Goal: Check status: Check status

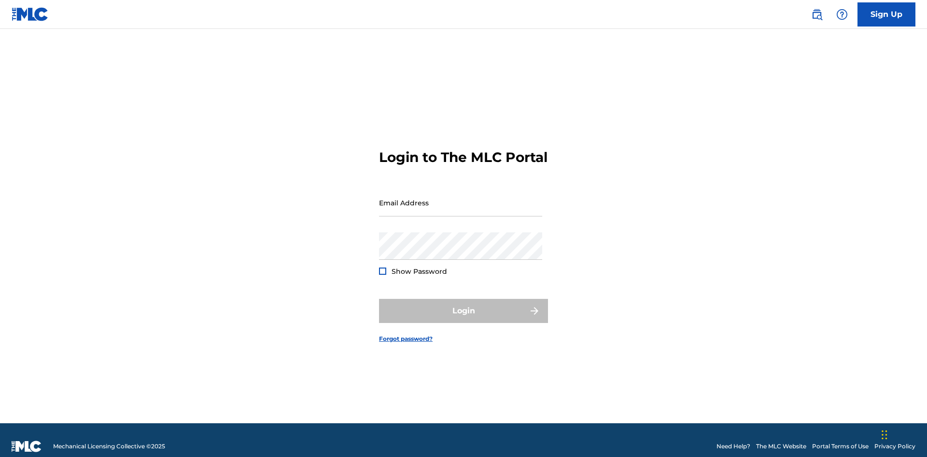
scroll to position [13, 0]
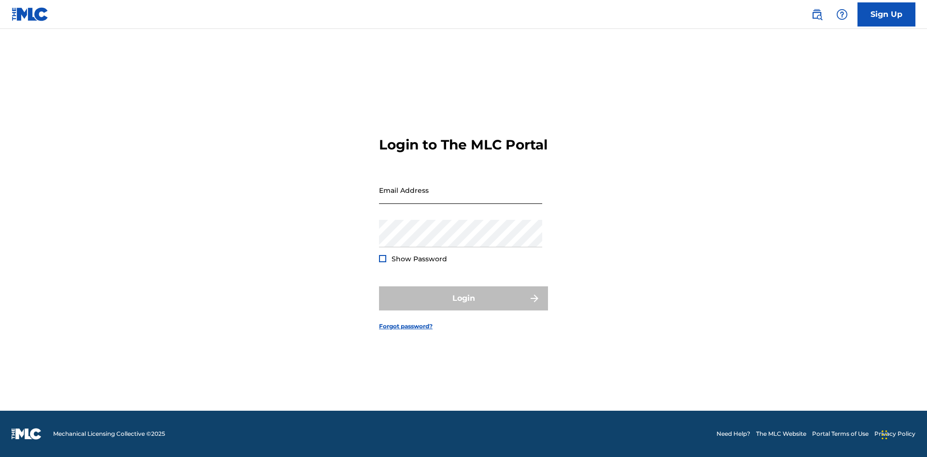
click at [460, 198] on input "Email Address" at bounding box center [460, 191] width 163 height 28
type input "Duke.McTesterson@gmail.com"
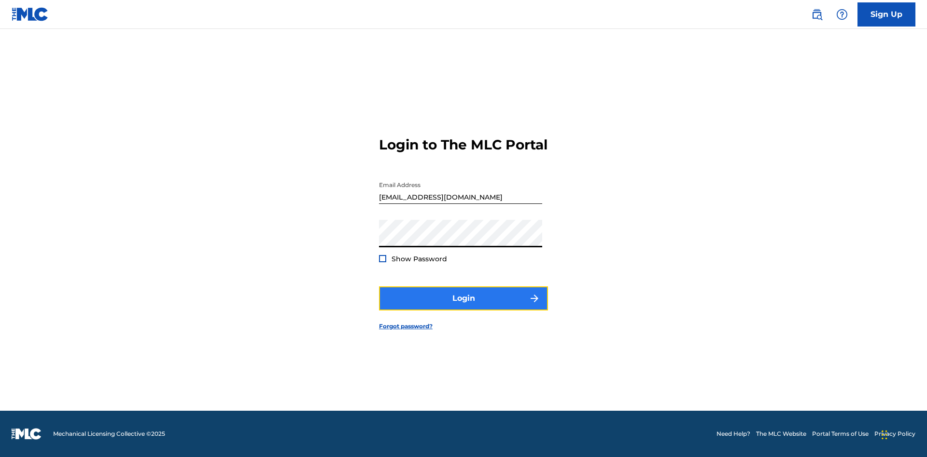
click at [463, 307] on button "Login" at bounding box center [463, 299] width 169 height 24
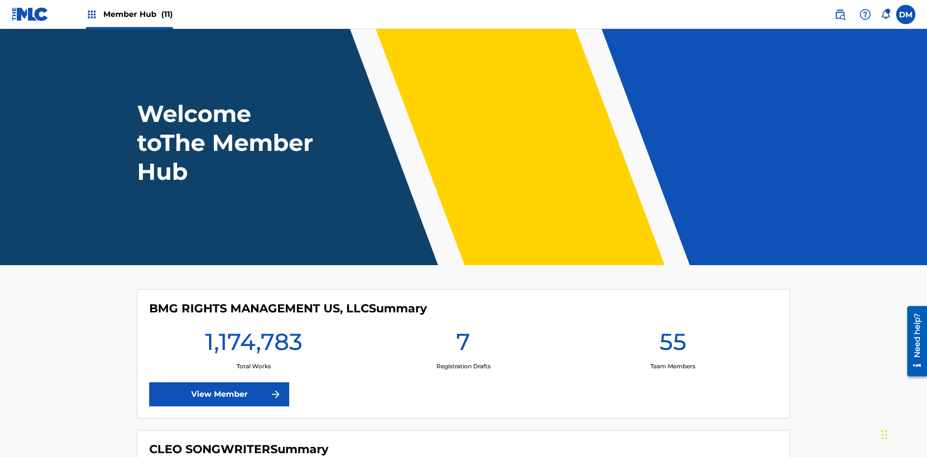
click at [138, 14] on span "Member Hub (11)" at bounding box center [137, 14] width 69 height 11
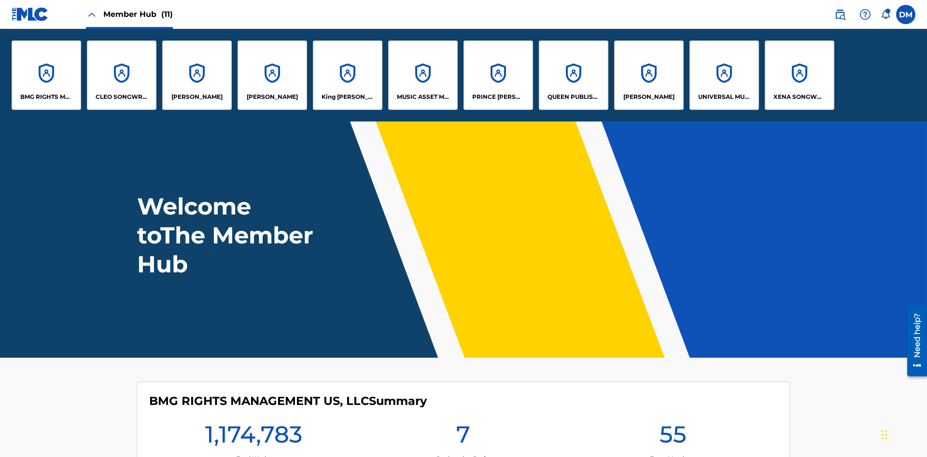
scroll to position [35, 0]
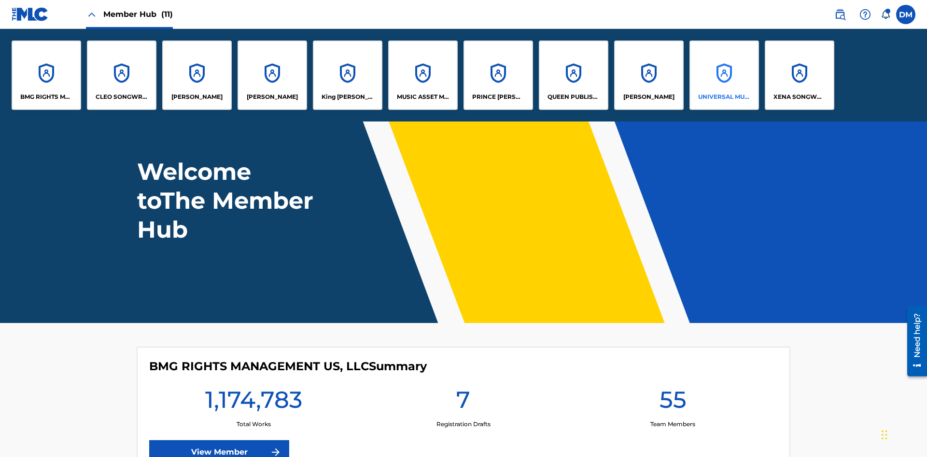
click at [723, 97] on p "UNIVERSAL MUSIC PUB GROUP" at bounding box center [724, 97] width 53 height 9
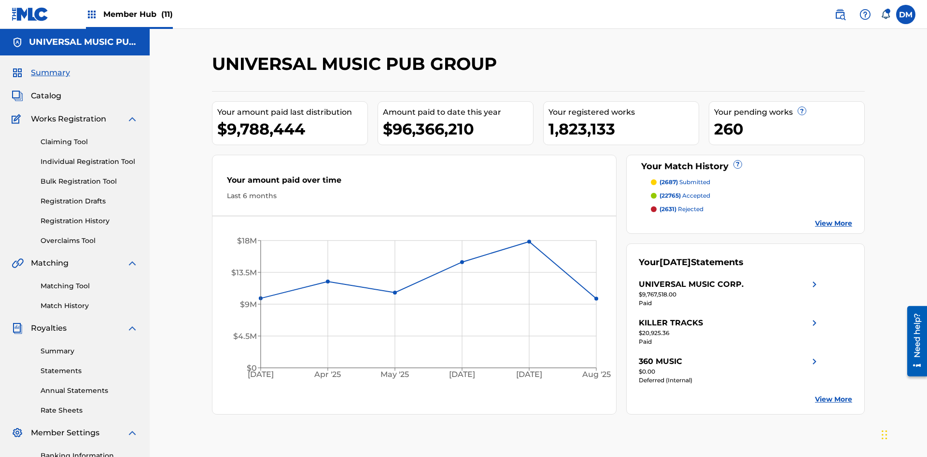
scroll to position [141, 0]
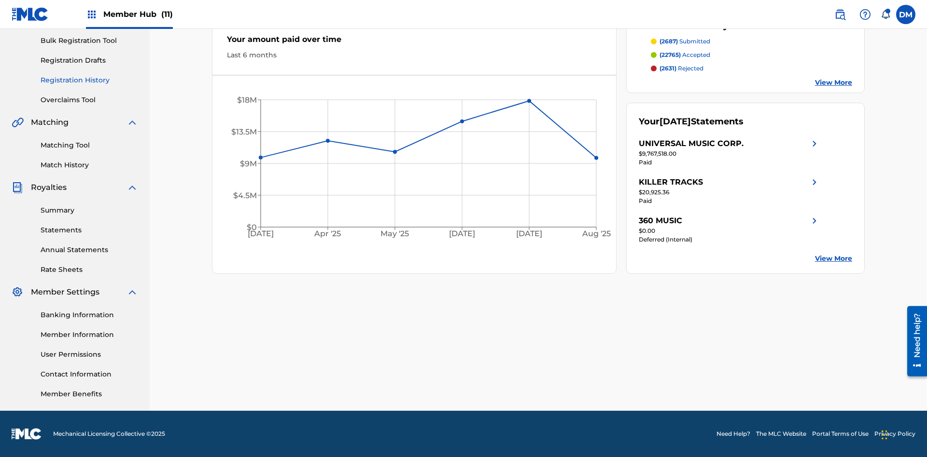
click at [89, 80] on link "Registration History" at bounding box center [89, 80] width 97 height 10
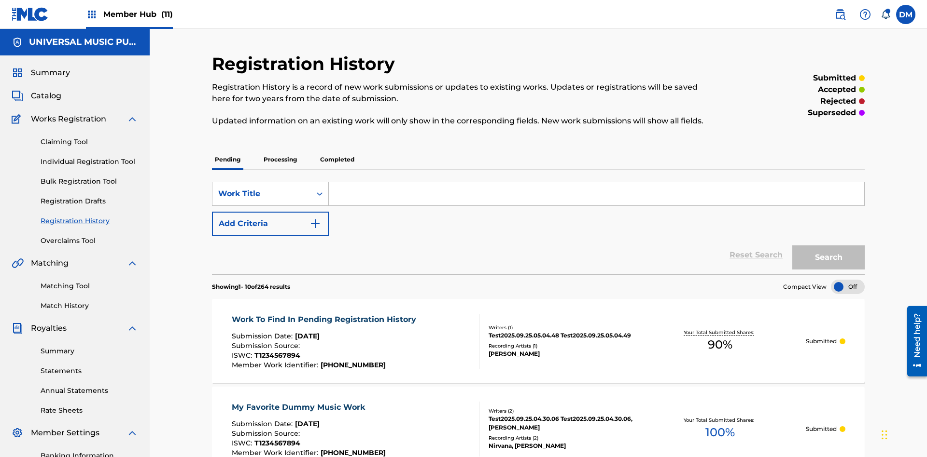
scroll to position [92, 0]
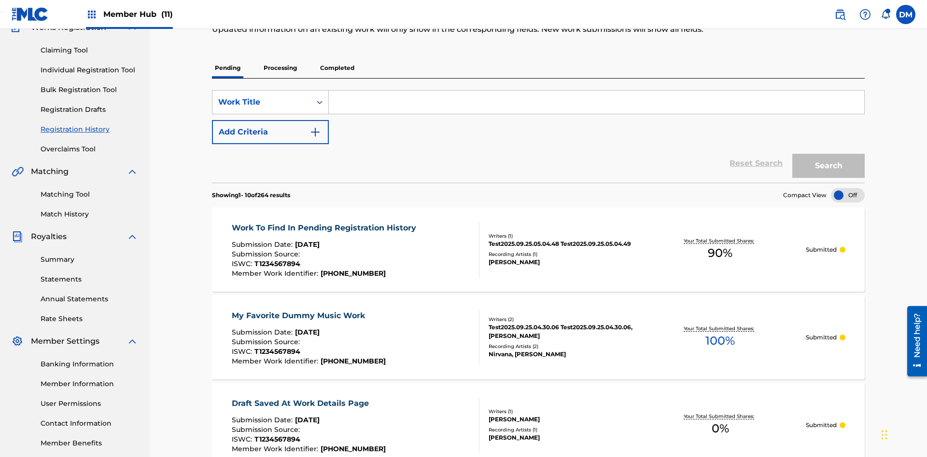
click at [280, 68] on p "Processing" at bounding box center [280, 68] width 39 height 20
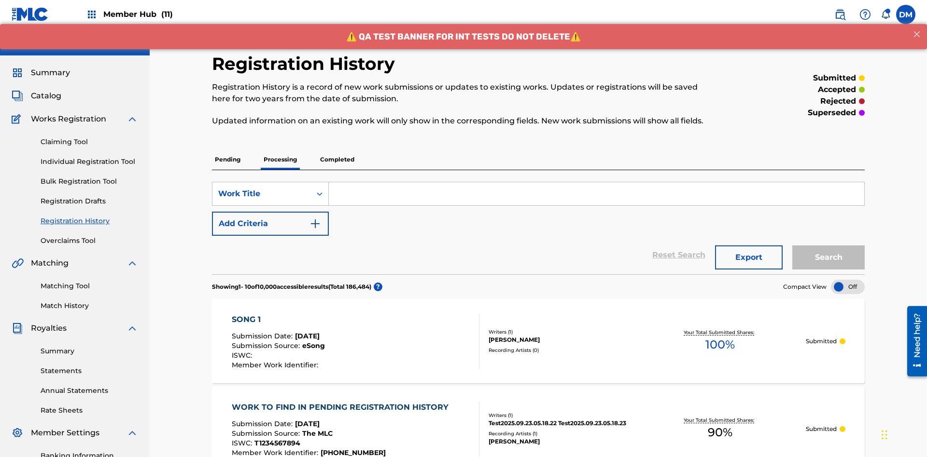
scroll to position [130, 0]
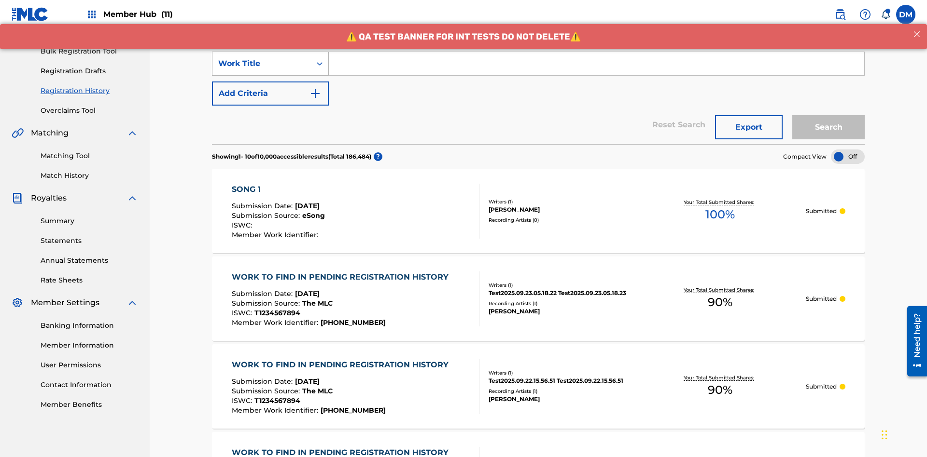
click at [262, 64] on div "Work Title" at bounding box center [261, 64] width 87 height 12
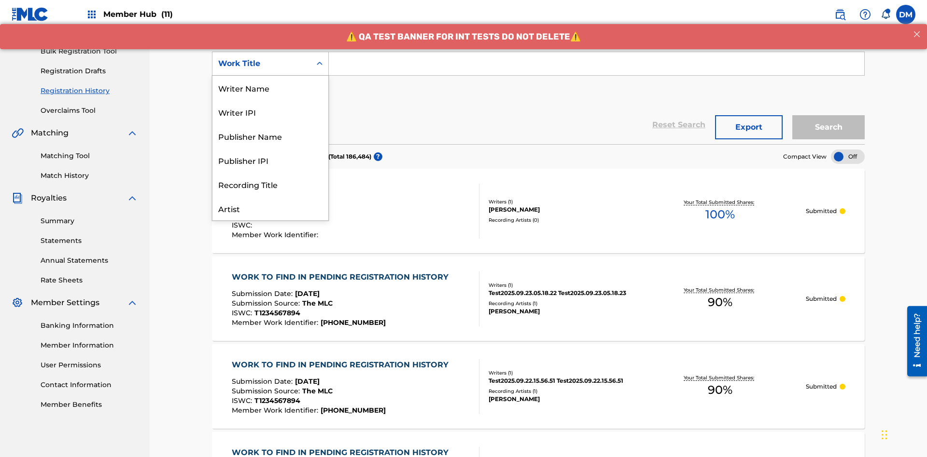
scroll to position [48, 0]
click at [270, 208] on div "Work Title" at bounding box center [270, 208] width 116 height 24
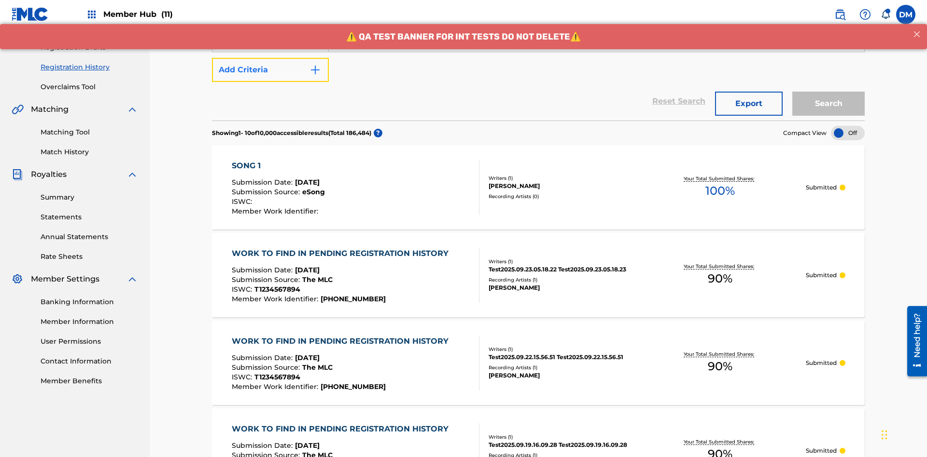
click at [270, 70] on button "Add Criteria" at bounding box center [270, 70] width 117 height 24
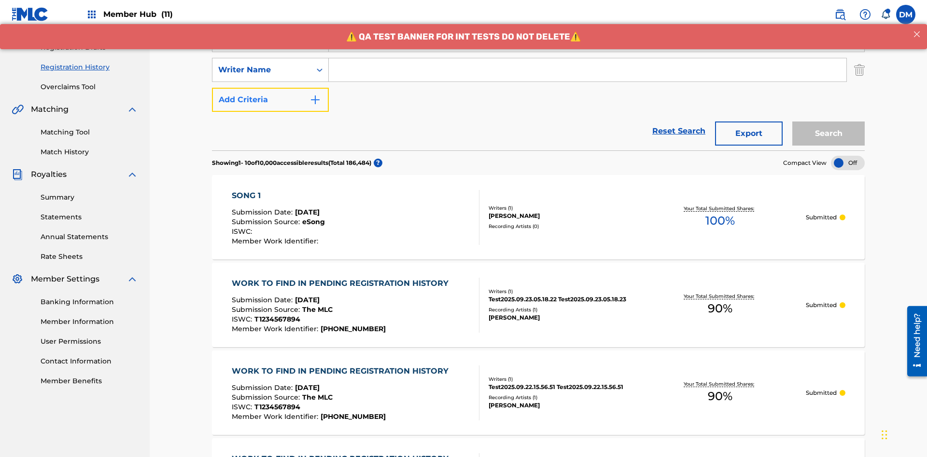
scroll to position [160, 0]
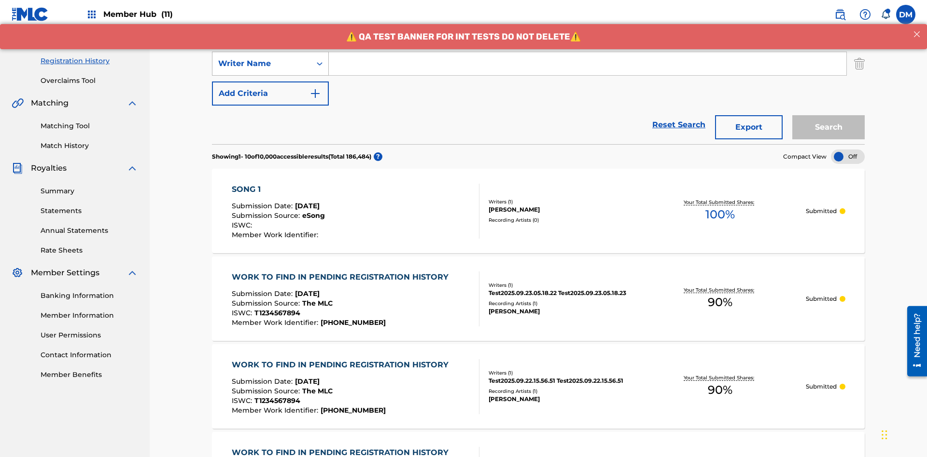
click at [262, 64] on div "Writer Name" at bounding box center [261, 64] width 87 height 12
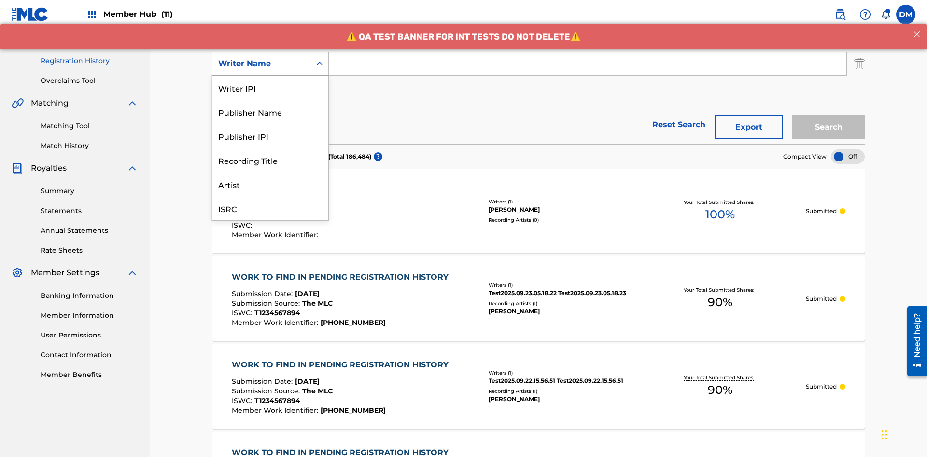
scroll to position [24, 0]
click at [270, 136] on div "Recording Title" at bounding box center [270, 136] width 116 height 24
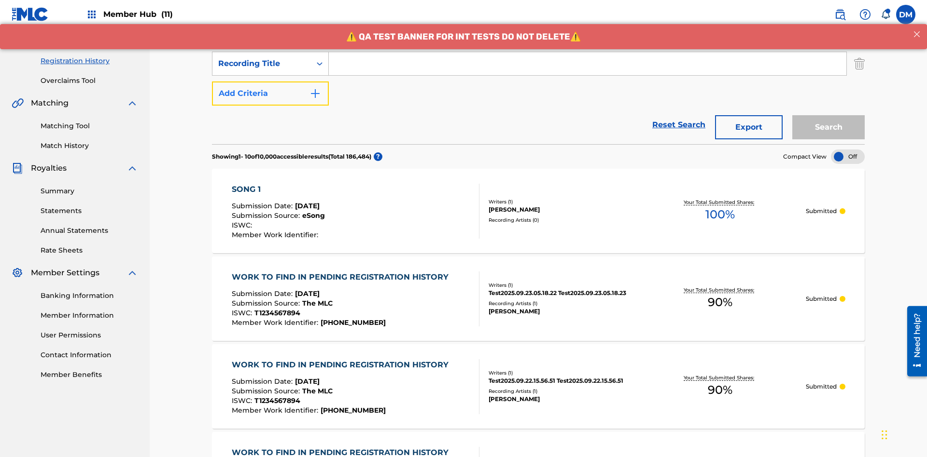
click at [270, 82] on button "Add Criteria" at bounding box center [270, 94] width 117 height 24
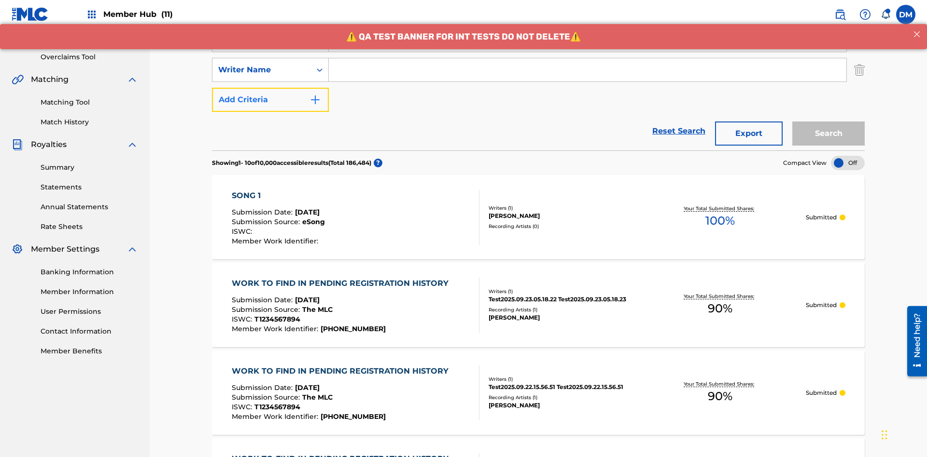
scroll to position [190, 0]
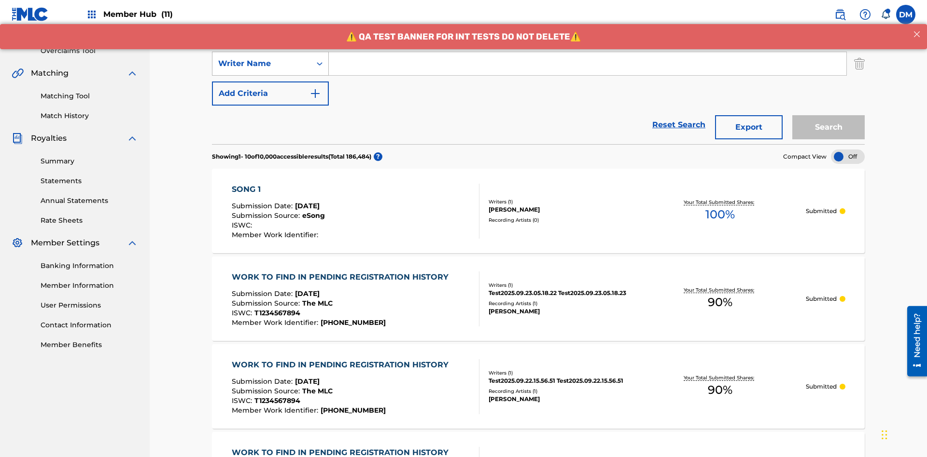
click at [262, 64] on div "Writer Name" at bounding box center [261, 64] width 87 height 12
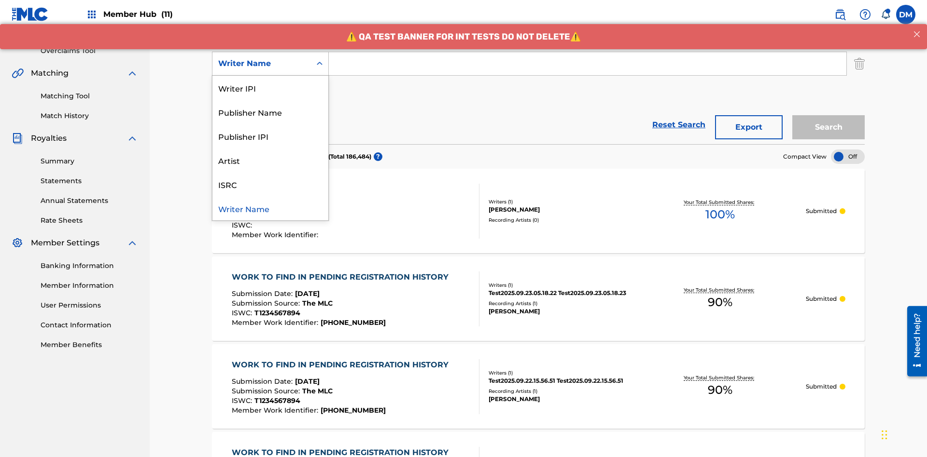
click at [270, 184] on div "ISRC" at bounding box center [270, 184] width 116 height 24
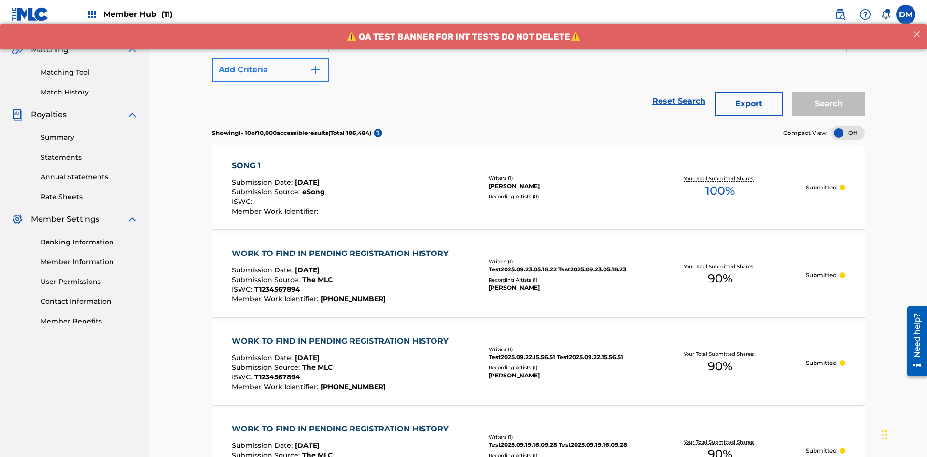
click at [270, 70] on button "Add Criteria" at bounding box center [270, 70] width 117 height 24
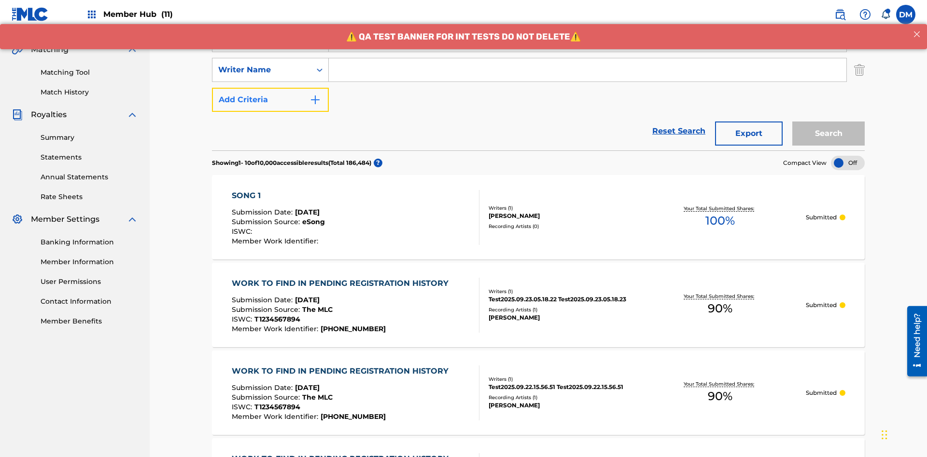
scroll to position [220, 0]
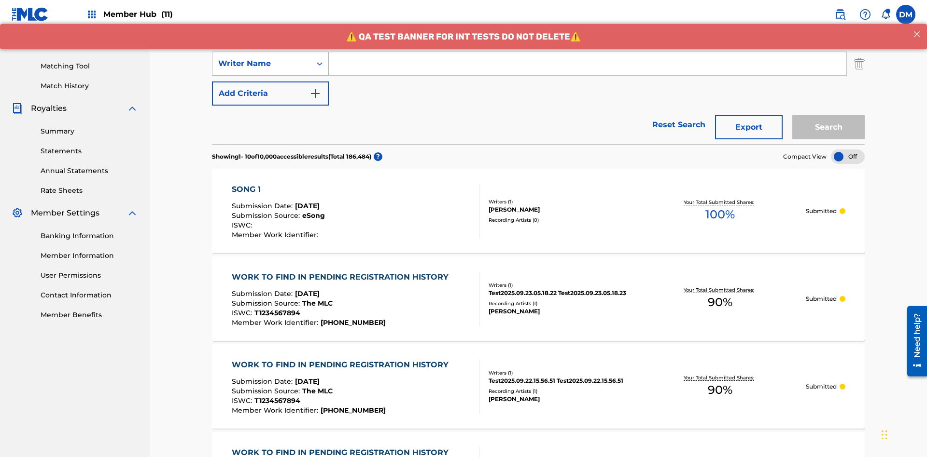
click at [262, 64] on div "Writer Name" at bounding box center [261, 64] width 87 height 12
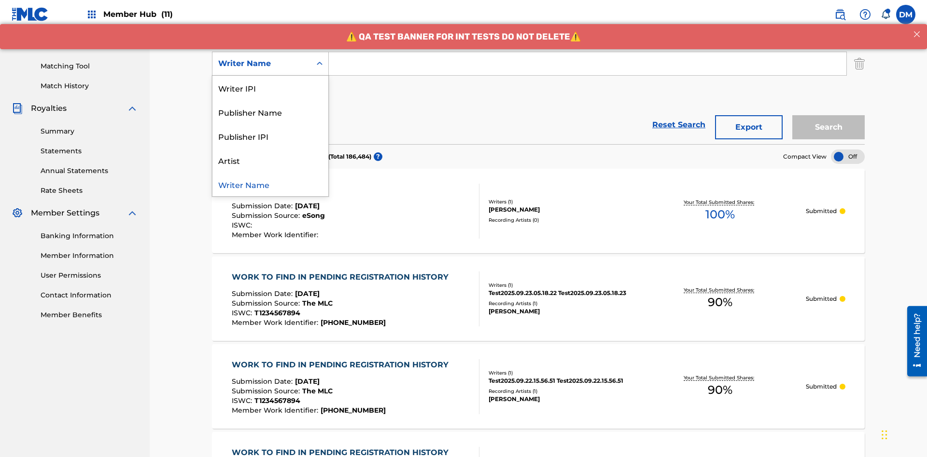
click at [270, 136] on div "Publisher IPI" at bounding box center [270, 136] width 116 height 24
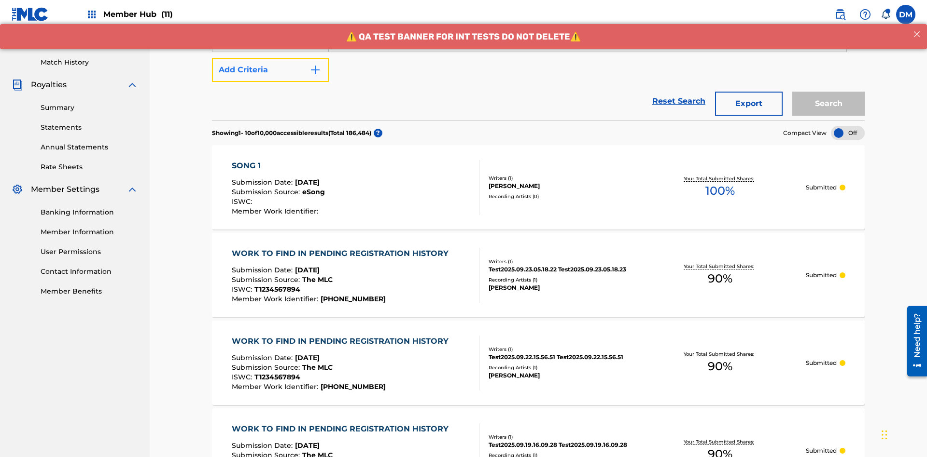
click at [270, 70] on button "Add Criteria" at bounding box center [270, 70] width 117 height 24
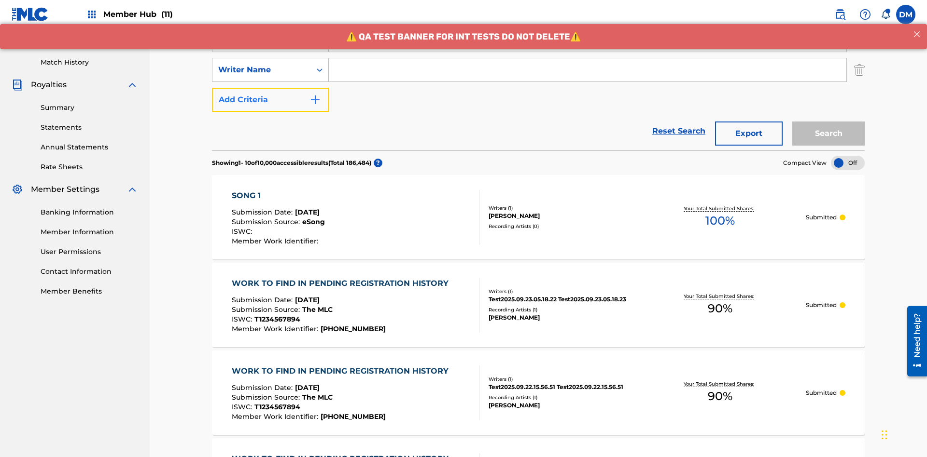
scroll to position [250, 0]
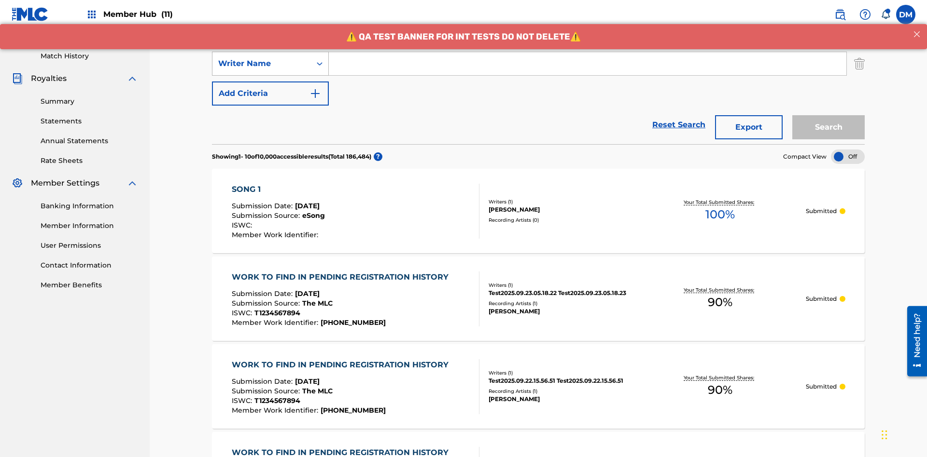
click at [262, 64] on div "Writer Name" at bounding box center [261, 64] width 87 height 12
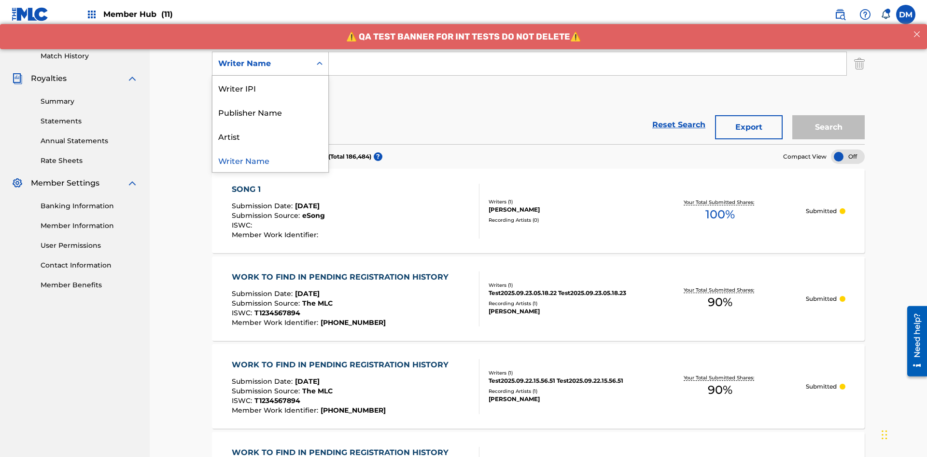
click at [270, 136] on div "Artist" at bounding box center [270, 136] width 116 height 24
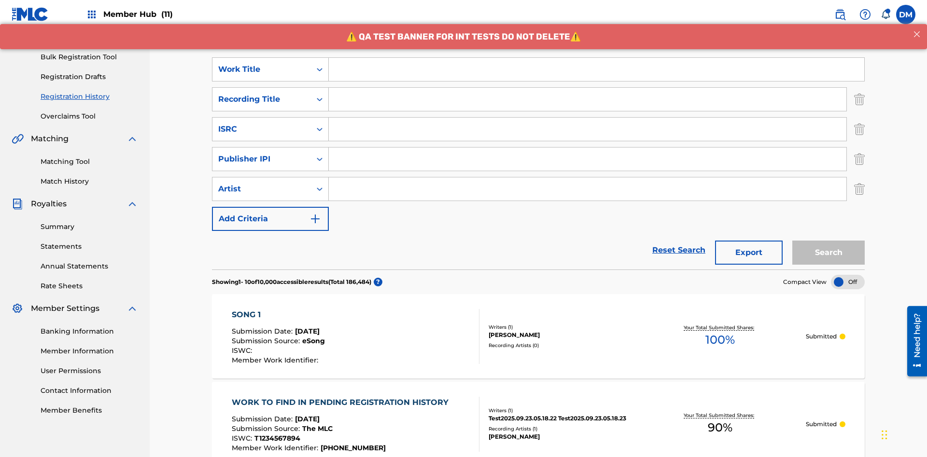
click at [596, 69] on input "Search Form" at bounding box center [596, 69] width 535 height 23
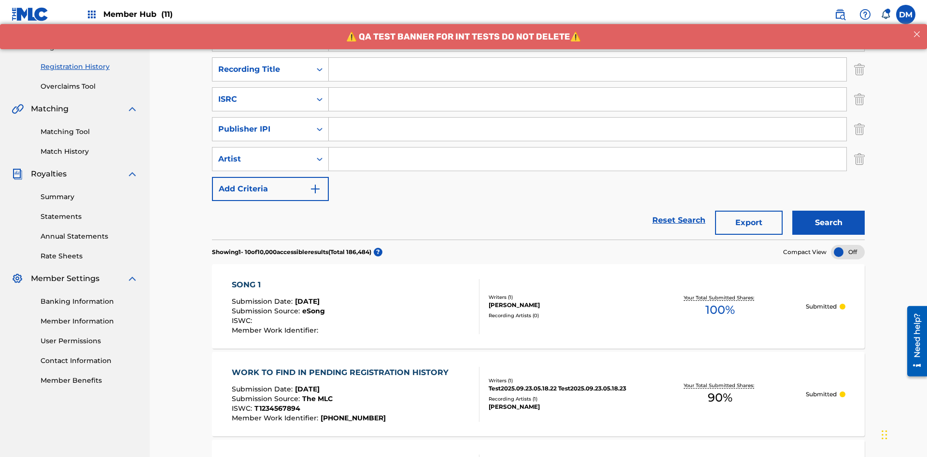
type input "Work to find in Pending Registration History"
click at [587, 69] on input "Search Form" at bounding box center [587, 69] width 517 height 23
type input "Best Song Ever"
click at [587, 88] on input "Search Form" at bounding box center [587, 99] width 517 height 23
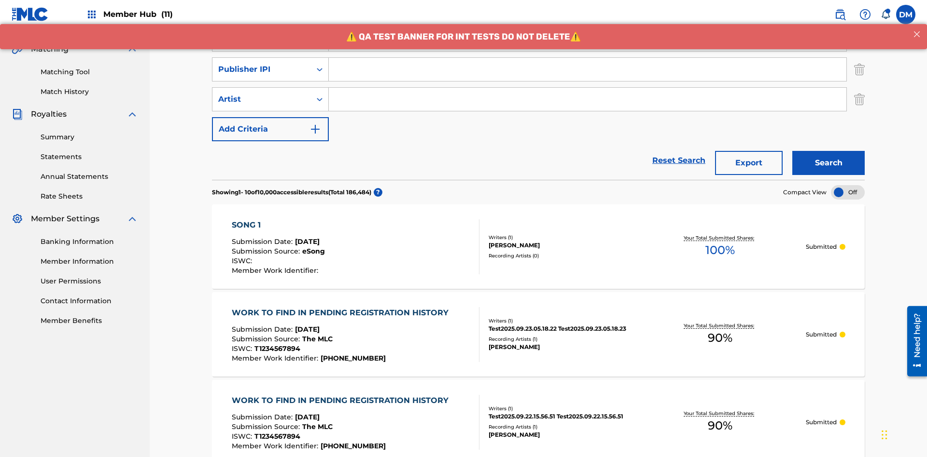
type input "AA3123123123"
click at [587, 69] on input "Search Form" at bounding box center [587, 69] width 517 height 23
type input "00595839777"
click at [587, 88] on input "Search Form" at bounding box center [587, 99] width 517 height 23
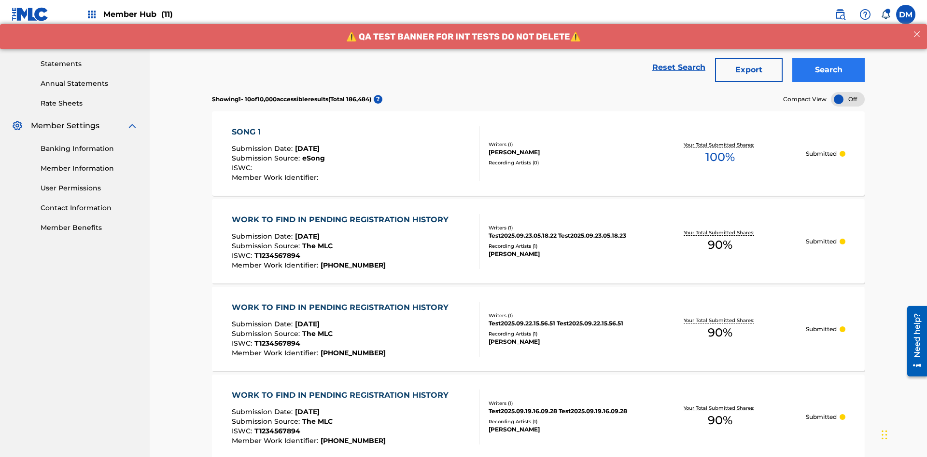
type input "Joe Lewis"
click at [828, 70] on button "Search" at bounding box center [828, 70] width 72 height 24
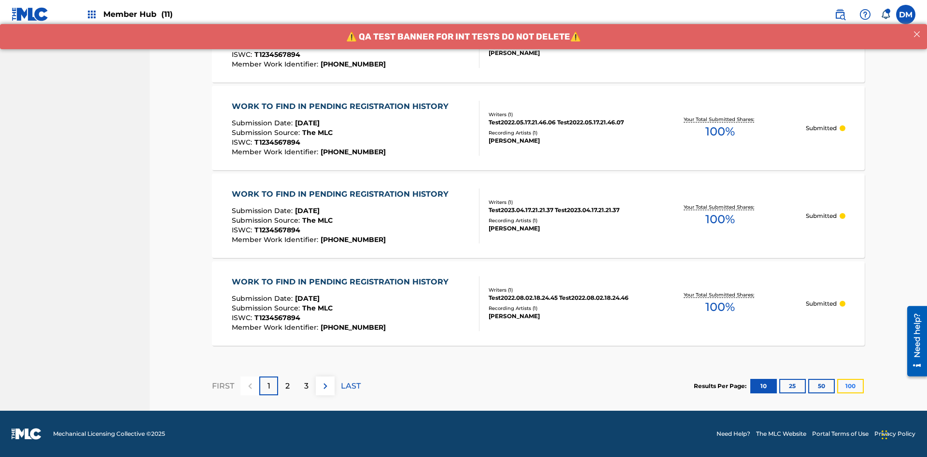
click at [837, 386] on button "100" at bounding box center [850, 386] width 27 height 14
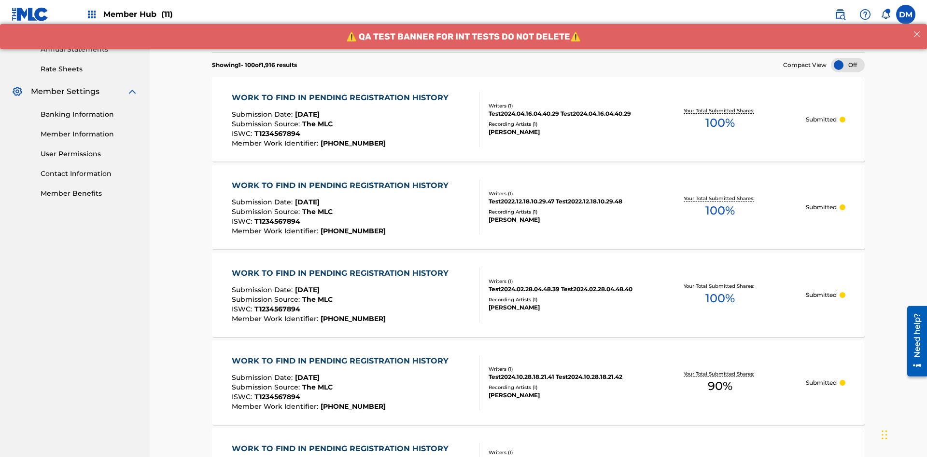
scroll to position [662, 0]
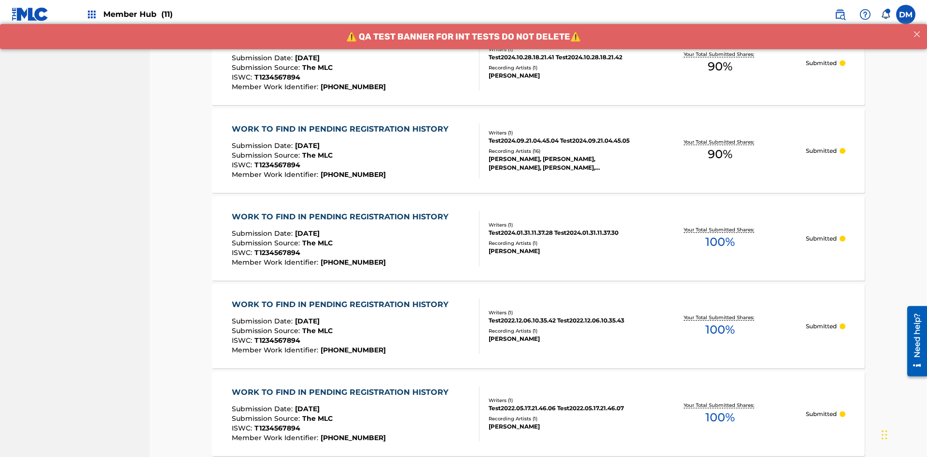
click at [720, 67] on span "90 %" at bounding box center [719, 66] width 25 height 17
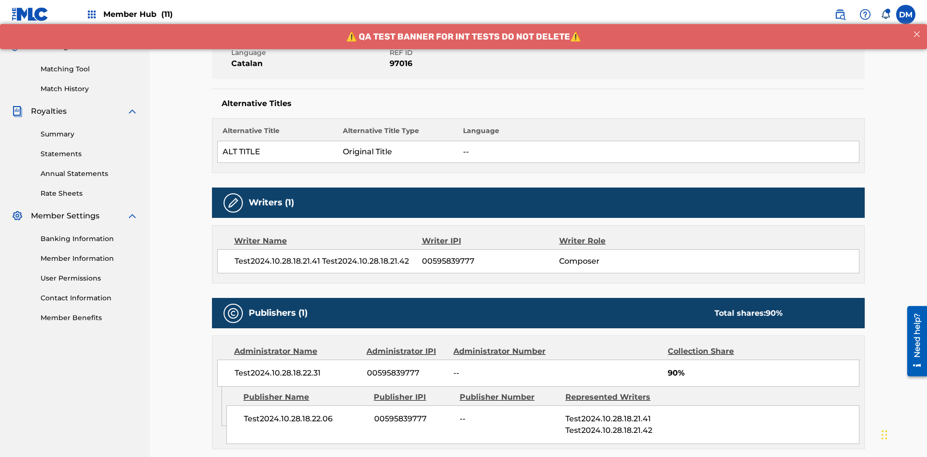
scroll to position [402, 0]
